Goal: Task Accomplishment & Management: Use online tool/utility

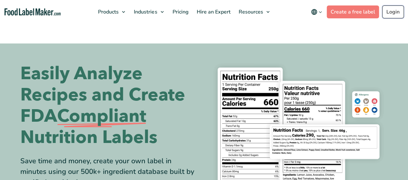
click at [394, 7] on link "Login" at bounding box center [393, 11] width 22 height 13
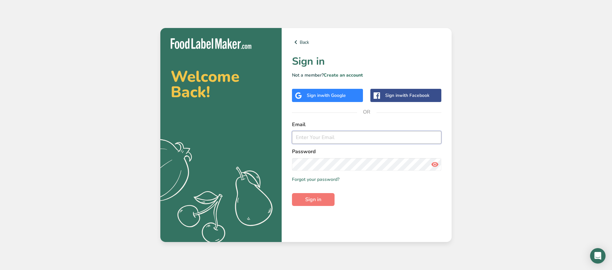
click at [363, 139] on input "email" at bounding box center [366, 137] width 149 height 13
type input "[EMAIL_ADDRESS][DOMAIN_NAME]"
click at [327, 198] on button "Sign in" at bounding box center [313, 199] width 43 height 13
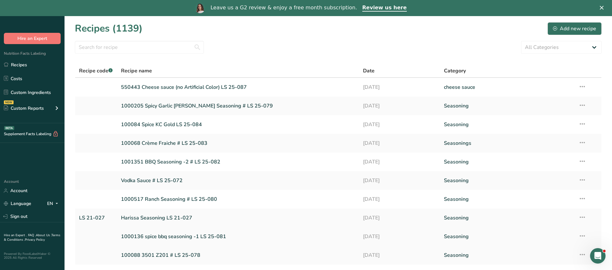
click at [238, 235] on link "1000136 spice bbq seasoning -1 LS 25-081" at bounding box center [238, 237] width 234 height 14
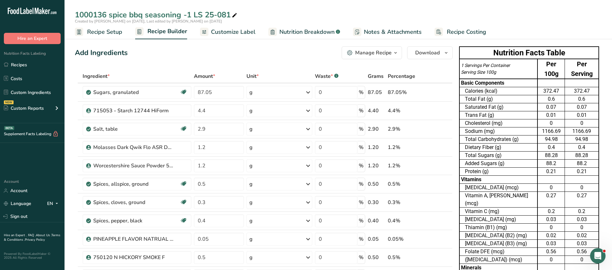
click at [112, 14] on div "1000136 spice bbq seasoning -1 LS 25-081" at bounding box center [156, 15] width 163 height 12
click at [113, 15] on input "1000136 spice bbq seasoning -1 LS 25-081" at bounding box center [338, 15] width 526 height 12
click at [134, 14] on input "1000136 Spice bbq seasoning -1 LS 25-081" at bounding box center [338, 15] width 526 height 12
click at [146, 15] on input "1000136 Spice BBq seasoning -1 LS 25-081" at bounding box center [338, 15] width 526 height 12
click at [153, 16] on input "1000136 Spice BBQ seasoning -1 LS 25-081" at bounding box center [338, 15] width 526 height 12
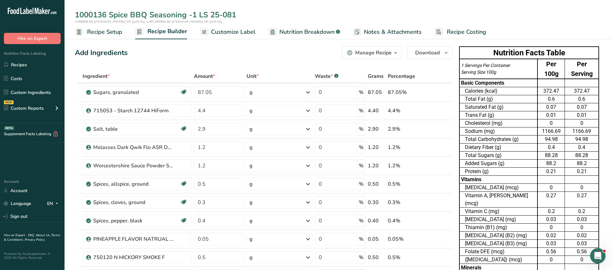
type input "1000136 Spice BBQ Seasoning -1 LS 25-081"
click at [22, 64] on link "Recipes" at bounding box center [32, 65] width 64 height 12
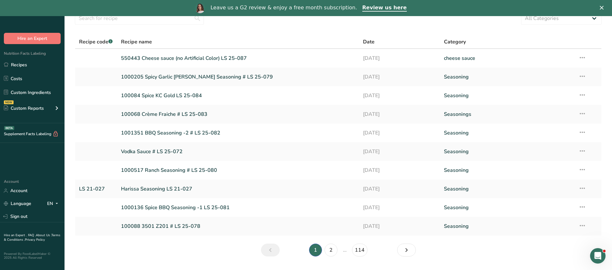
scroll to position [29, 0]
click at [195, 94] on link "100084 Spice KC Gold LS 25-084" at bounding box center [238, 96] width 234 height 14
